Goal: Information Seeking & Learning: Find specific fact

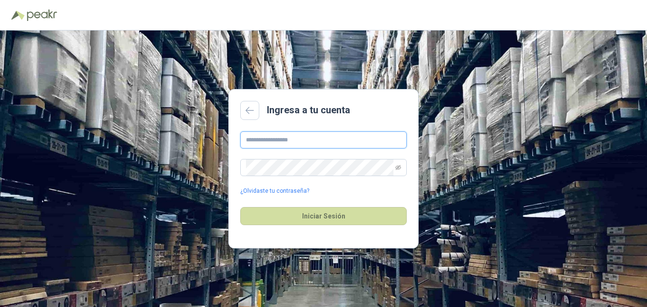
drag, startPoint x: 0, startPoint y: 0, endPoint x: 295, endPoint y: 139, distance: 326.4
click at [295, 139] on input "text" at bounding box center [323, 139] width 166 height 17
type input "**********"
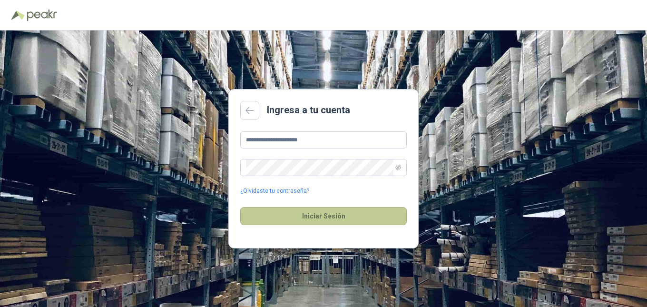
click at [316, 221] on button "Iniciar Sesión" at bounding box center [323, 216] width 166 height 18
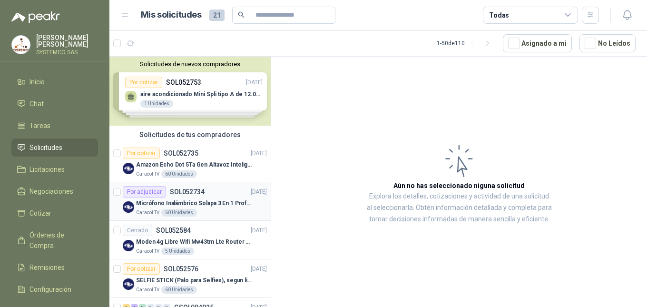
click at [219, 204] on p "Micrófono Inalámbrico Solapa 3 En 1 Profesional F11-2 X2" at bounding box center [195, 203] width 118 height 9
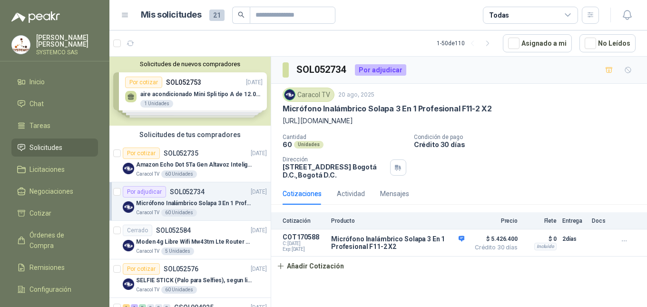
drag, startPoint x: 353, startPoint y: 122, endPoint x: 277, endPoint y: 125, distance: 76.2
click at [277, 125] on div "Caracol TV [DATE] Micrófono Inalámbrico Solapa 3 En 1 Profesional F11-2 X2 [URL…" at bounding box center [459, 133] width 376 height 99
copy p "[URL][DOMAIN_NAME]"
click at [547, 132] on div "Caracol TV [DATE] Micrófono Inalámbrico Solapa 3 En 1 Profesional F11-2 X2 [URL…" at bounding box center [459, 133] width 353 height 91
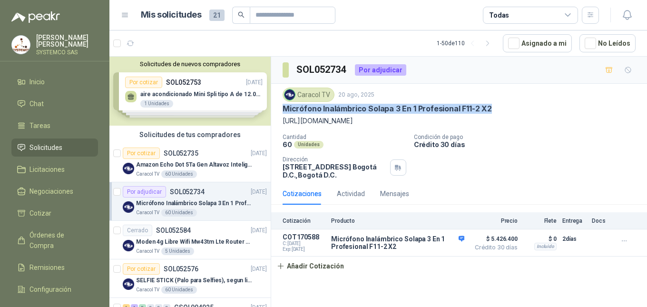
drag, startPoint x: 495, startPoint y: 105, endPoint x: 280, endPoint y: 107, distance: 215.5
click at [280, 107] on div "Caracol TV [DATE] Micrófono Inalámbrico Solapa 3 En 1 Profesional F11-2 X2 [URL…" at bounding box center [459, 133] width 376 height 99
copy p "Micrófono Inalámbrico Solapa 3 En 1 Profesional F11-2 X2"
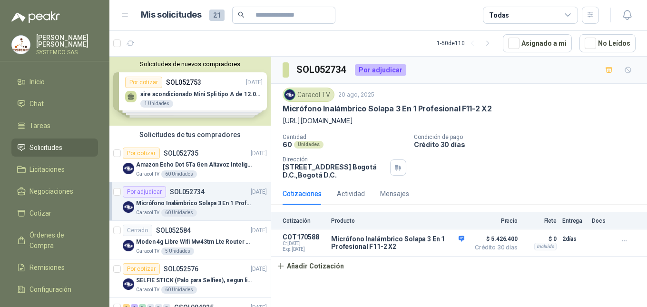
click at [561, 127] on div "Caracol TV [DATE] Micrófono Inalámbrico Solapa 3 En 1 Profesional F11-2 X2 [URL…" at bounding box center [459, 133] width 353 height 91
drag, startPoint x: 353, startPoint y: 125, endPoint x: 281, endPoint y: 127, distance: 72.8
click at [281, 127] on div "Caracol TV [DATE] Micrófono Inalámbrico Solapa 3 En 1 Profesional F11-2 X2 [URL…" at bounding box center [459, 133] width 376 height 99
copy p "[URL][DOMAIN_NAME]"
click at [461, 271] on div "Cotización Producto Precio Flete Entrega Docs COT170588 C: [DATE] Exp: [DATE] M…" at bounding box center [459, 243] width 376 height 63
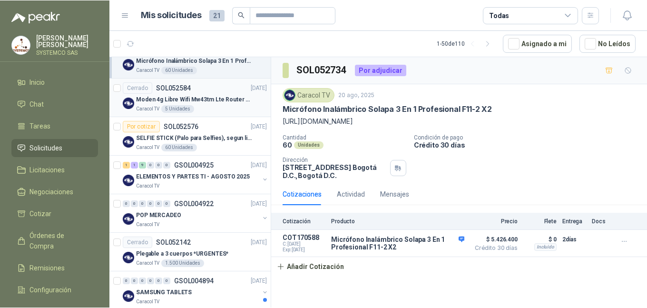
scroll to position [238, 0]
